Goal: Information Seeking & Learning: Learn about a topic

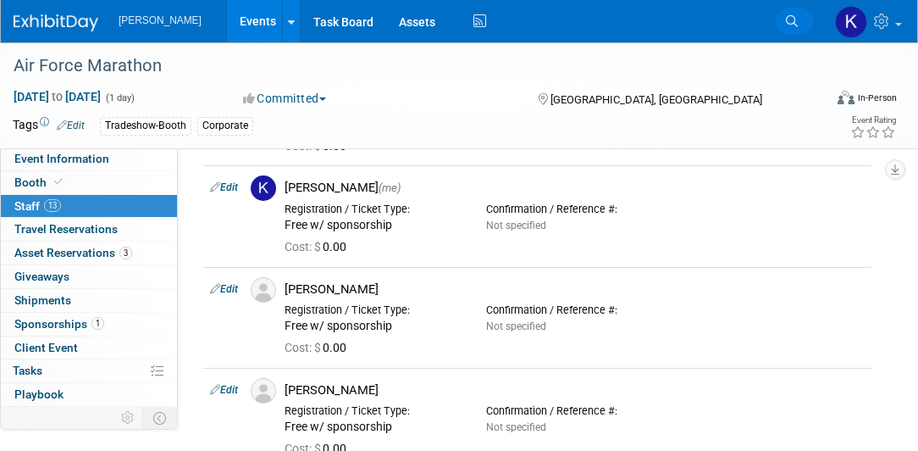
click at [788, 17] on icon at bounding box center [792, 21] width 12 height 12
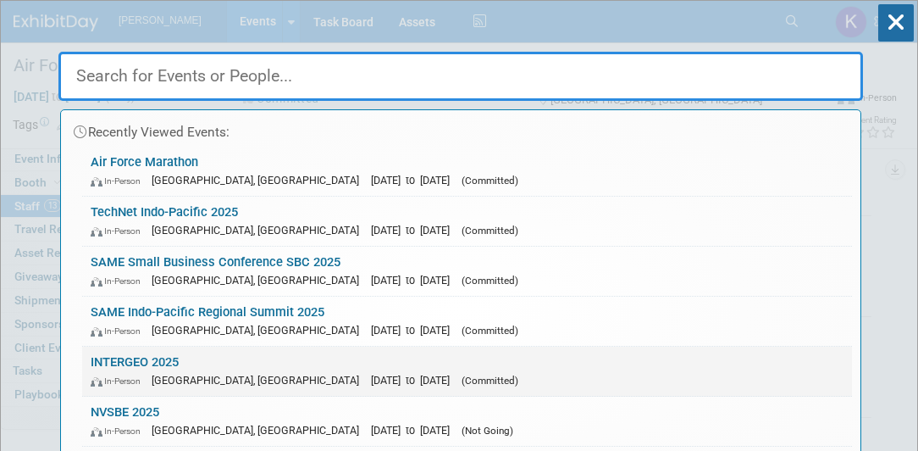
click at [160, 366] on link "INTERGEO 2025 In-Person [GEOGRAPHIC_DATA], [GEOGRAPHIC_DATA] [DATE] to [DATE] (…" at bounding box center [467, 370] width 770 height 49
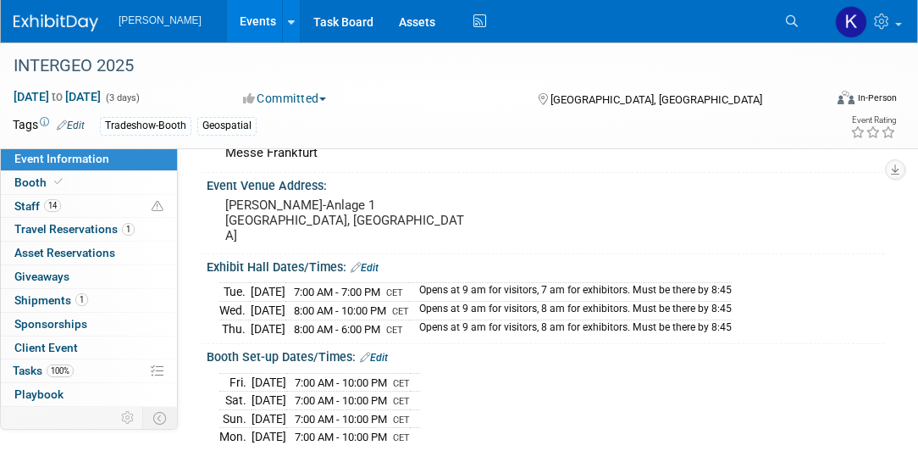
scroll to position [145, 0]
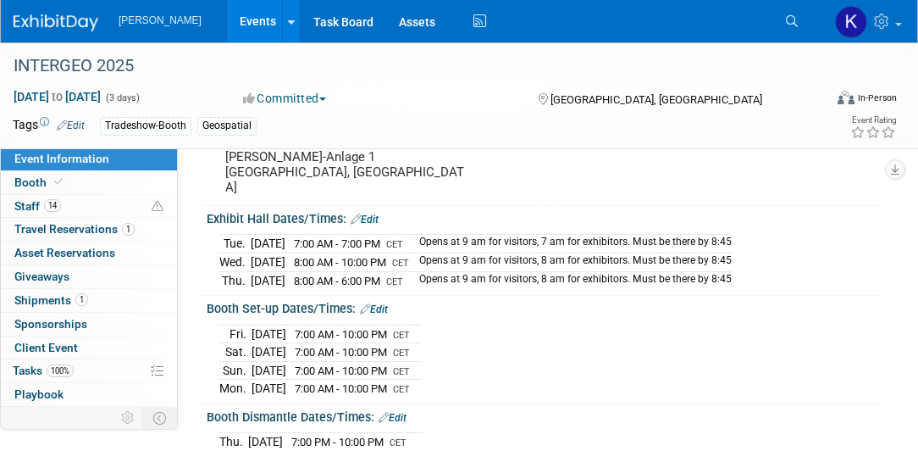
click at [380, 237] on span "7:00 AM - 7:00 PM" at bounding box center [337, 243] width 86 height 13
drag, startPoint x: 222, startPoint y: 224, endPoint x: 768, endPoint y: 261, distance: 546.8
click at [768, 261] on div "Tue. Oct 7, 2025 7:00 AM - 7:00 PM CET Opens at 9 am for visitors, 7 am for exh…" at bounding box center [545, 259] width 652 height 59
copy table
click at [562, 320] on div "Fri. Oct 3, 2025 7:00 AM - 10:00 PM CET Sat. Oct 4, 2025 7:00 AM - 10:00 PM CET…" at bounding box center [545, 358] width 652 height 77
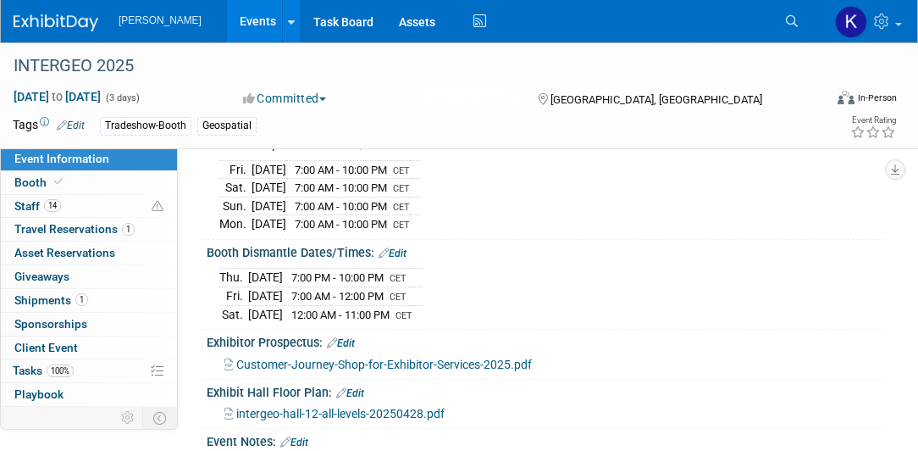
scroll to position [290, 0]
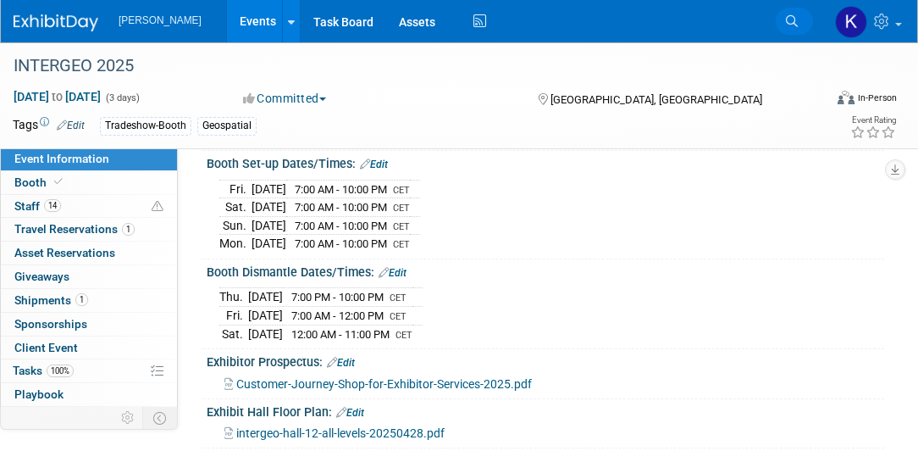
click at [788, 21] on icon at bounding box center [792, 21] width 12 height 12
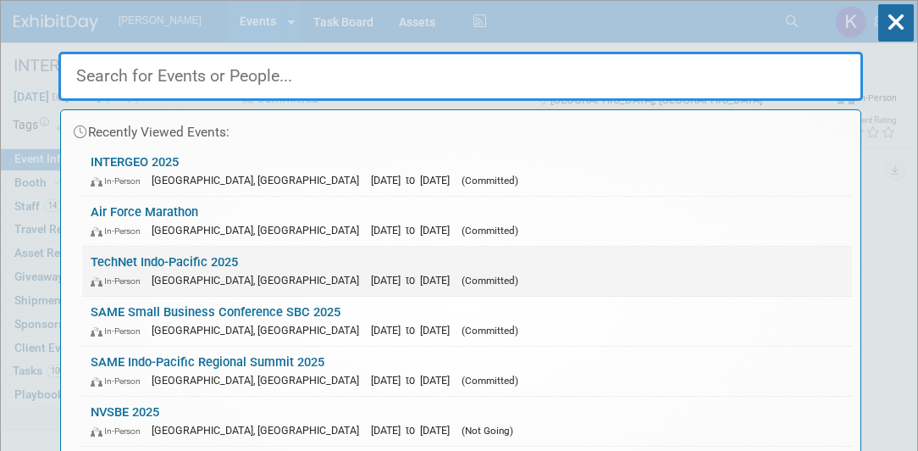
click at [139, 258] on link "TechNet Indo-Pacific 2025 In-Person Honolulu, HI Oct 28, 2025 to Oct 30, 2025 (…" at bounding box center [467, 271] width 770 height 49
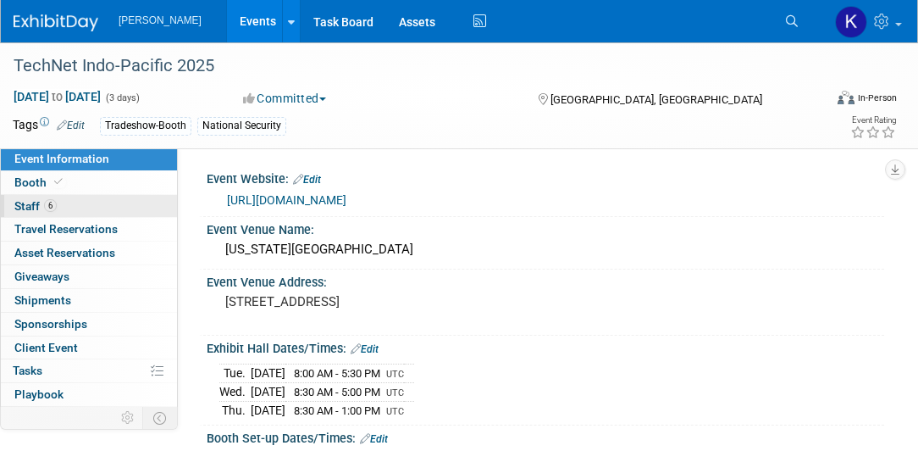
click at [32, 206] on span "Staff 6" at bounding box center [35, 206] width 42 height 14
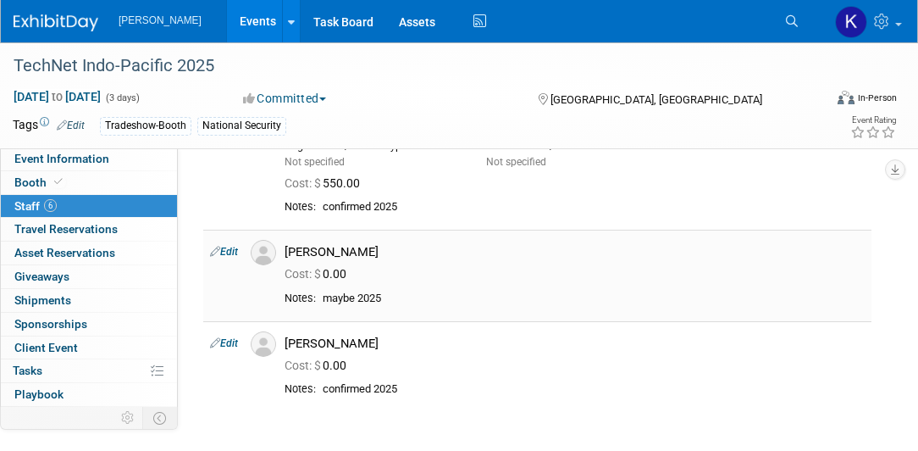
scroll to position [387, 0]
click at [787, 25] on icon at bounding box center [792, 21] width 12 height 12
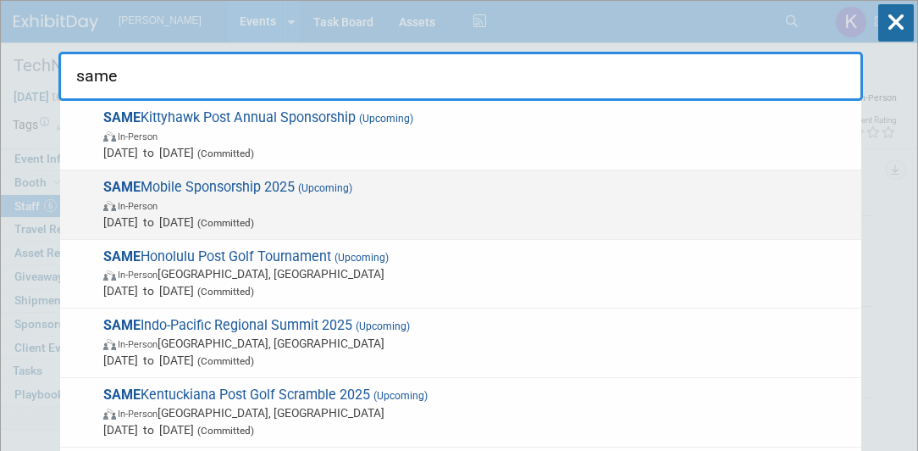
type input "same"
click at [182, 197] on span "In-Person" at bounding box center [478, 205] width 750 height 17
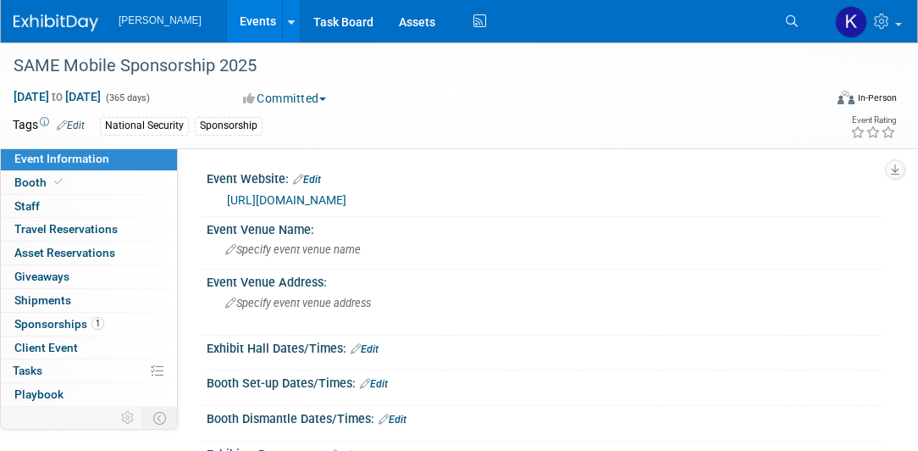
click at [801, 20] on link "Search" at bounding box center [794, 21] width 37 height 27
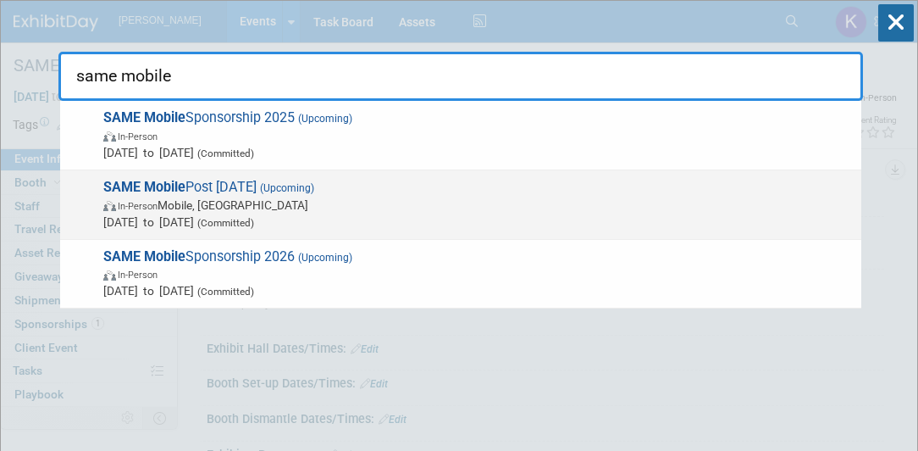
type input "same mobile"
click at [219, 183] on span "SAME Mobile Post Industry Day 2025 (Upcoming) In-Person Mobile, AL Oct 7, 2025 …" at bounding box center [475, 205] width 755 height 52
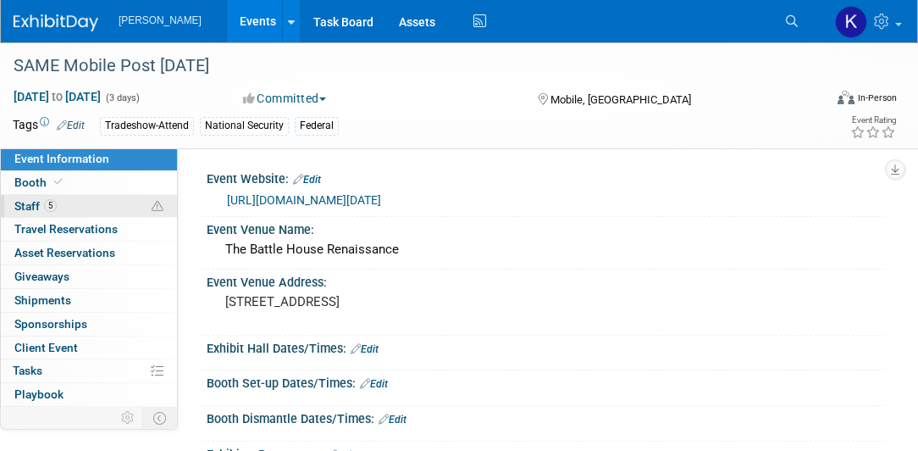
click at [86, 207] on link "5 Staff 5" at bounding box center [89, 206] width 176 height 23
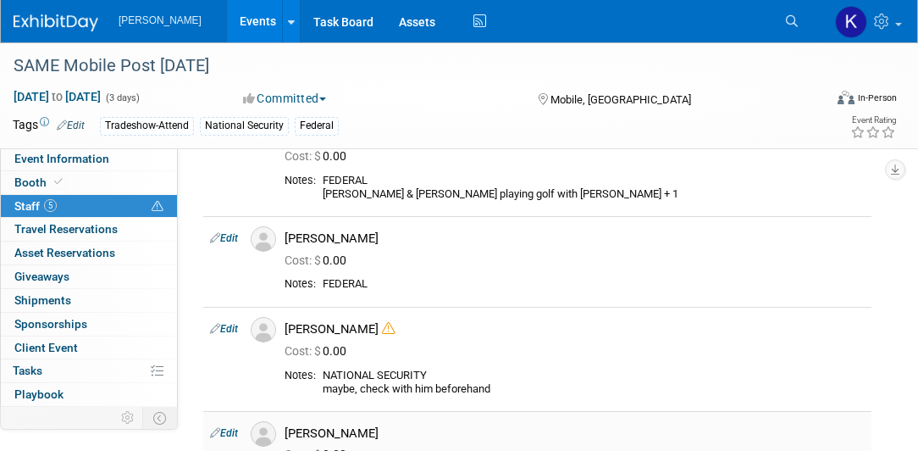
scroll to position [193, 0]
